Goal: Task Accomplishment & Management: Manage account settings

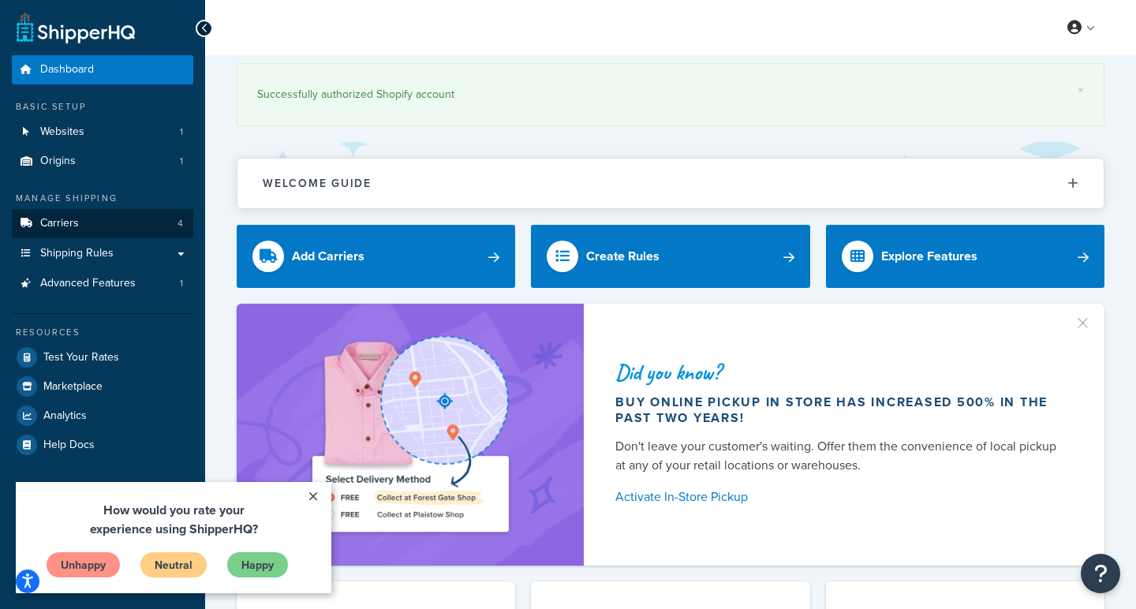
click at [61, 222] on span "Carriers" at bounding box center [59, 223] width 39 height 13
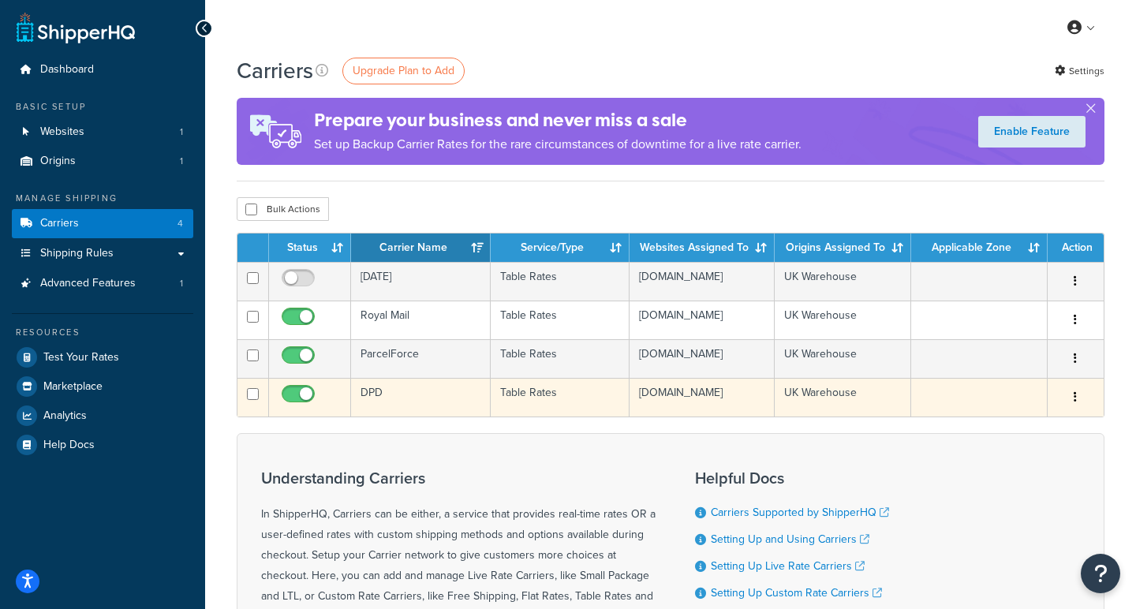
click at [390, 414] on td "DPD" at bounding box center [420, 397] width 139 height 39
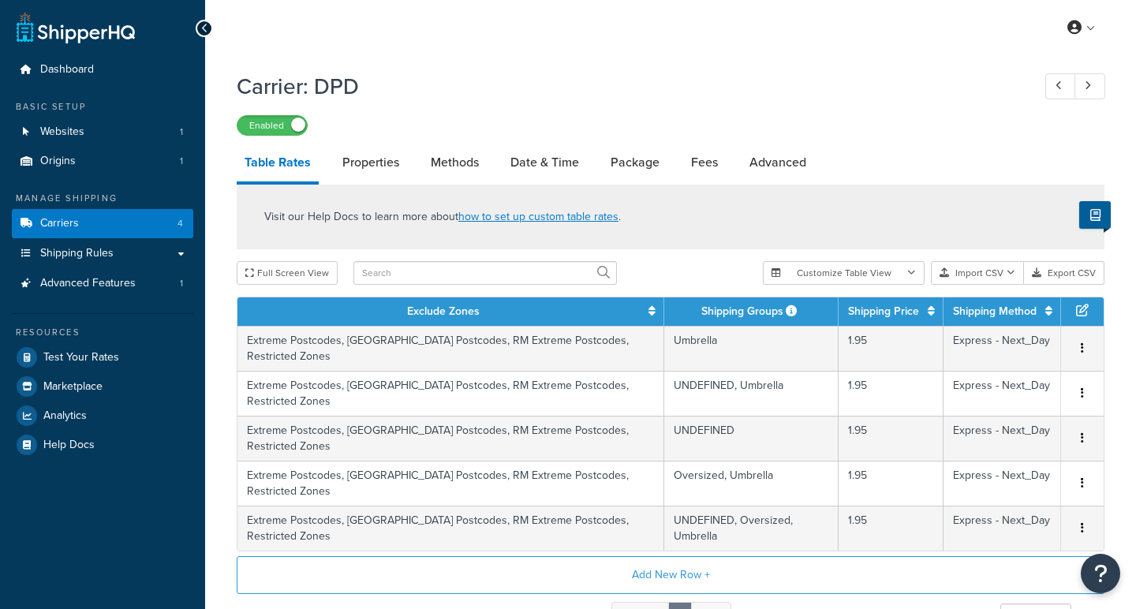
select select "25"
click at [543, 163] on link "Date & Time" at bounding box center [544, 163] width 84 height 38
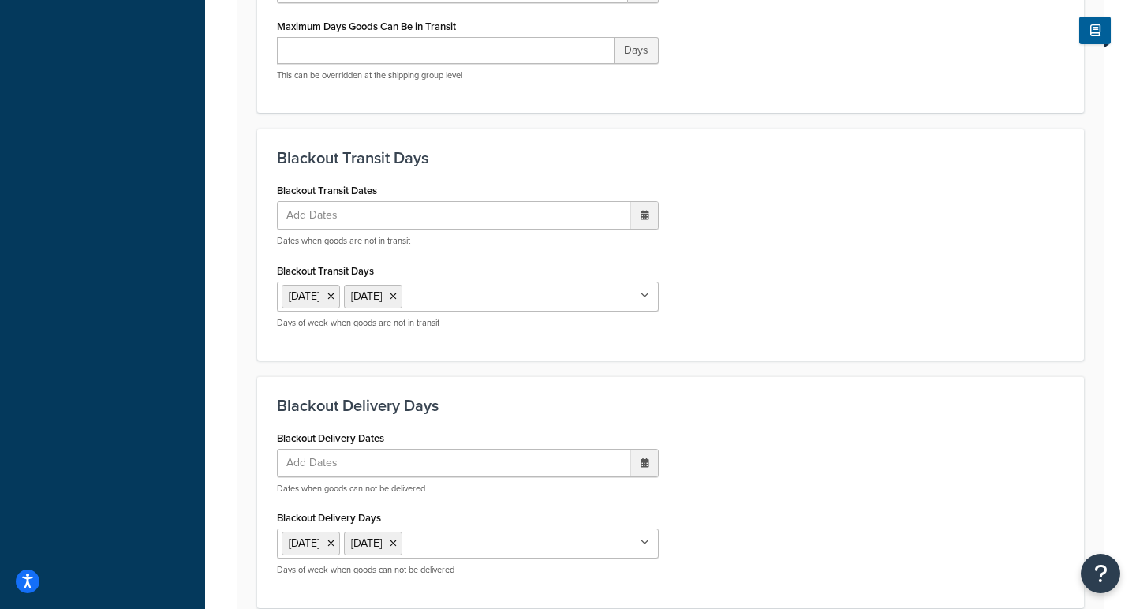
scroll to position [534, 0]
click at [338, 211] on span "Add Dates" at bounding box center [320, 213] width 76 height 27
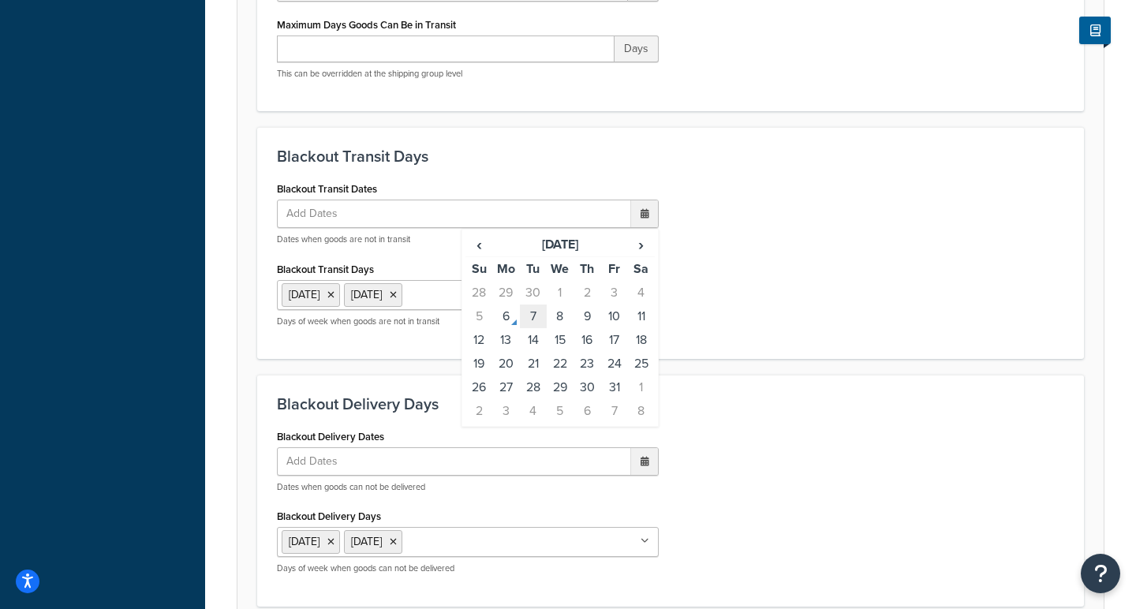
click at [533, 319] on td "7" at bounding box center [533, 316] width 27 height 24
click at [555, 320] on td "8" at bounding box center [560, 318] width 27 height 24
click at [560, 319] on td "8" at bounding box center [560, 318] width 27 height 24
click at [783, 196] on div "Blackout Transit Dates 7 Oct 2025 ‹ October 2025 › Su Mo Tu We Th Fr Sa 28 29 3…" at bounding box center [670, 258] width 811 height 163
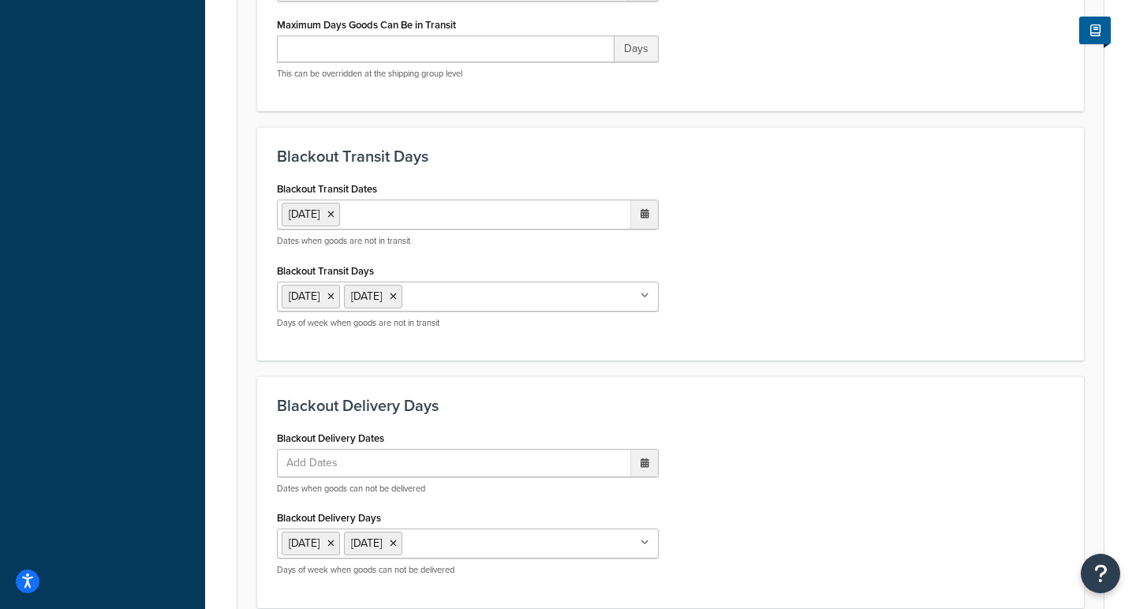
click at [323, 463] on span "Add Dates" at bounding box center [320, 463] width 76 height 27
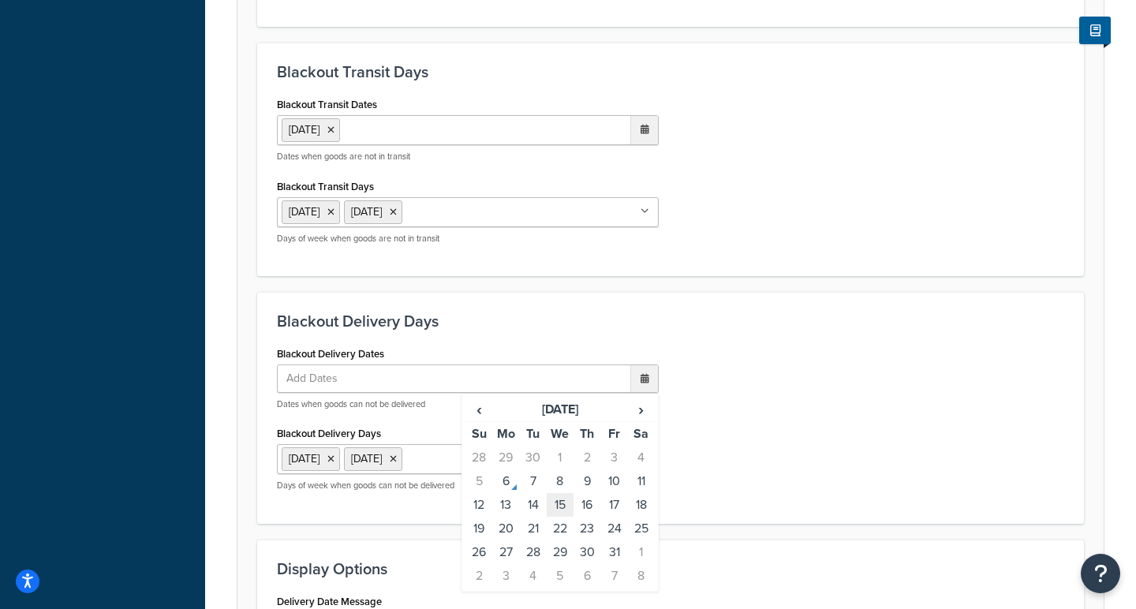
scroll to position [622, 0]
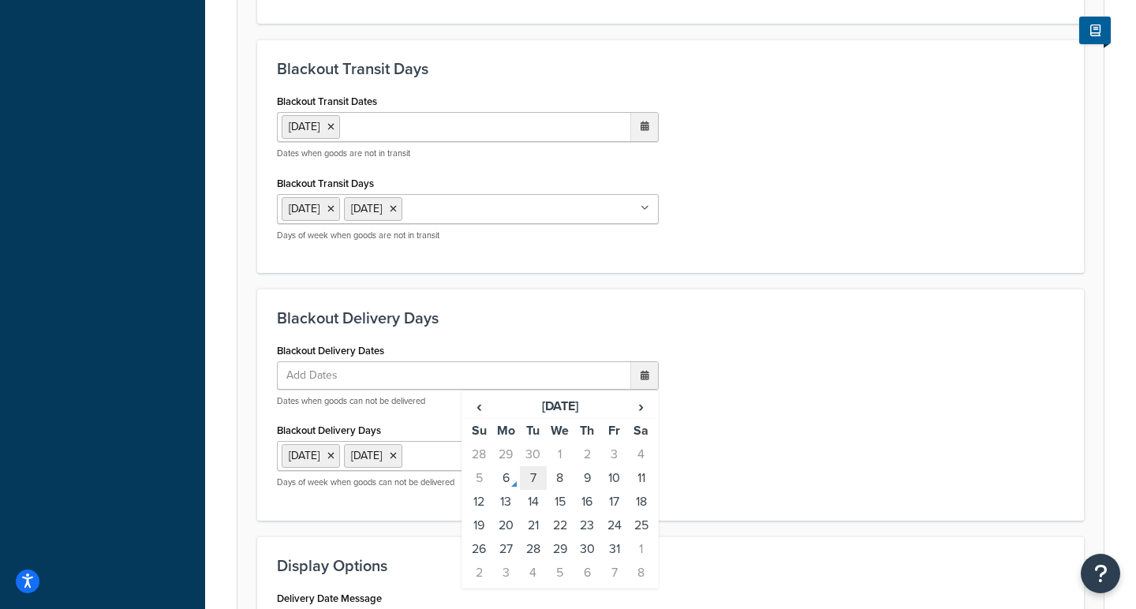
click at [533, 480] on td "7" at bounding box center [533, 478] width 27 height 24
click at [737, 372] on div "Blackout Delivery Dates 7 Oct 2025 ‹ October 2025 › Su Mo Tu We Th Fr Sa 28 29 …" at bounding box center [670, 420] width 811 height 163
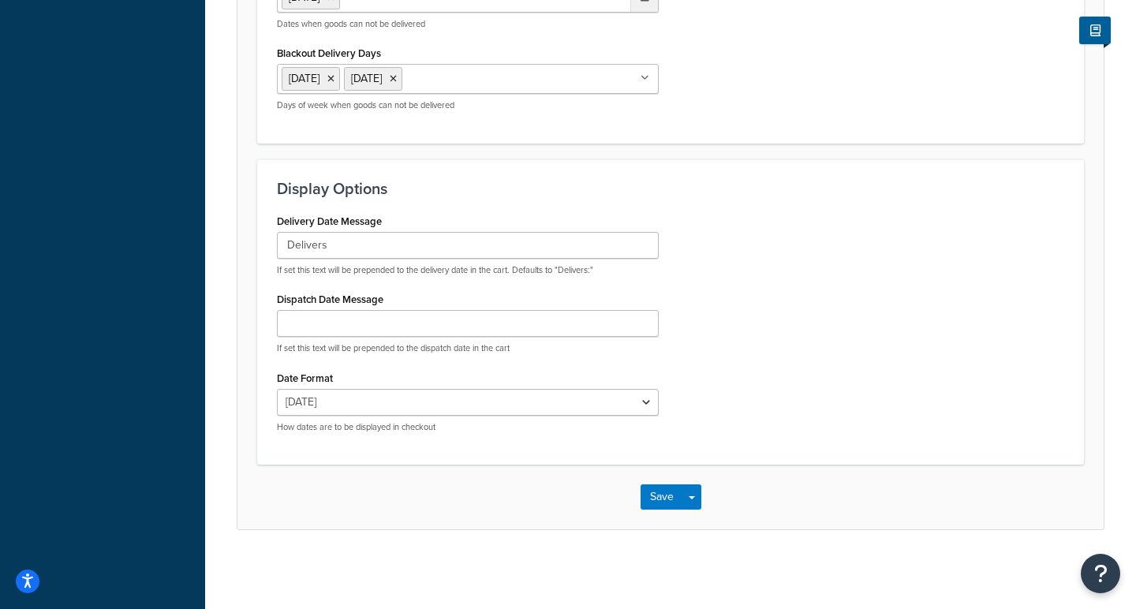
scroll to position [999, 0]
click at [665, 502] on button "Save" at bounding box center [662, 497] width 43 height 25
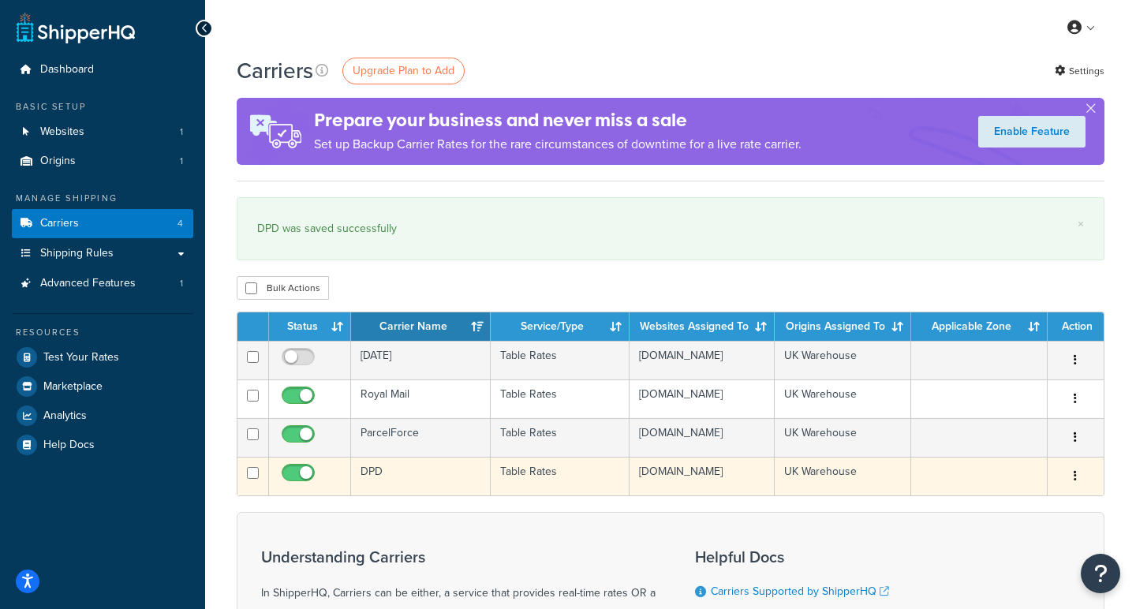
click at [383, 491] on td "DPD" at bounding box center [420, 476] width 139 height 39
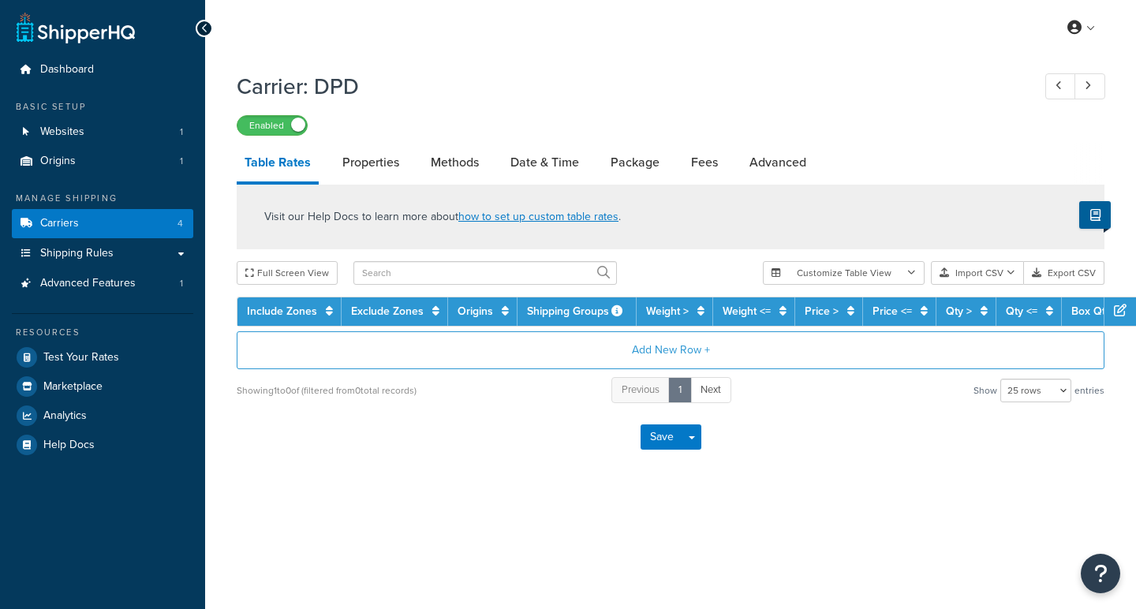
select select "25"
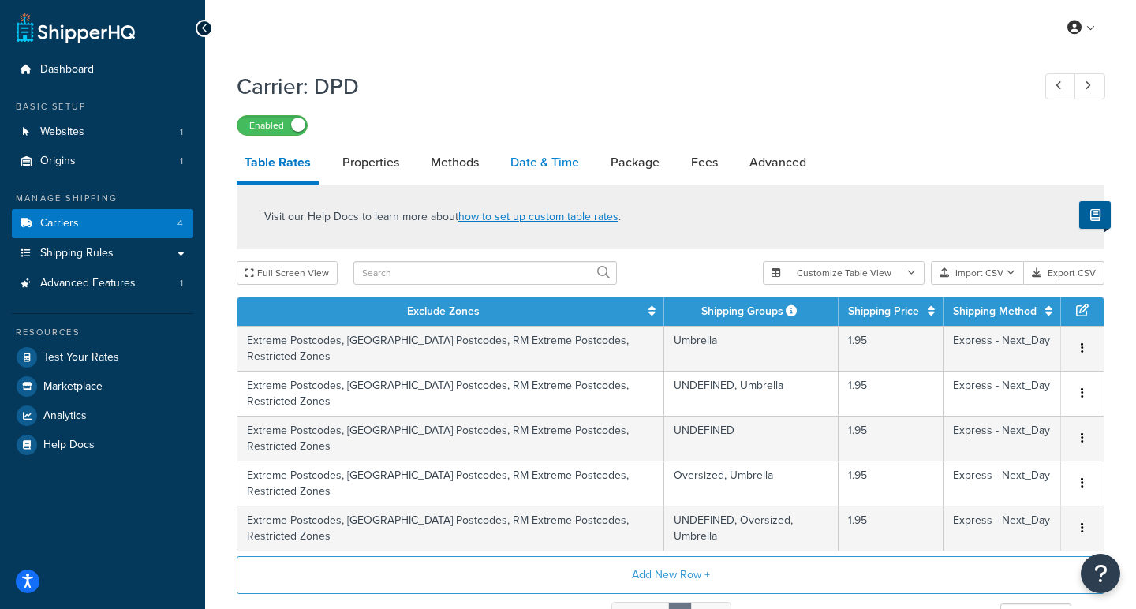
click at [526, 170] on link "Date & Time" at bounding box center [544, 163] width 84 height 38
